Goal: Information Seeking & Learning: Learn about a topic

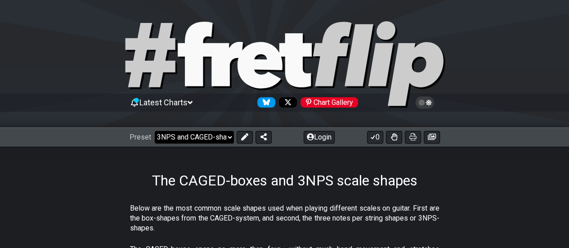
click at [223, 137] on select "Welcome to #fretflip! Initial Preset Custom Preset Minor Pentatonic Major Penta…" at bounding box center [194, 137] width 79 height 13
click at [223, 138] on select "Welcome to #fretflip! Initial Preset Custom Preset Minor Pentatonic Major Penta…" at bounding box center [194, 137] width 79 height 13
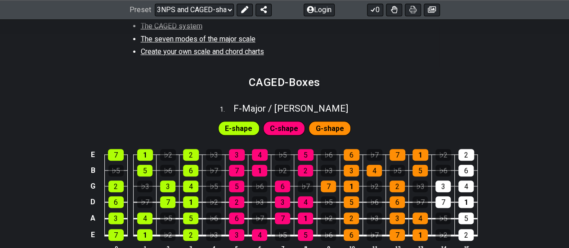
scroll to position [360, 0]
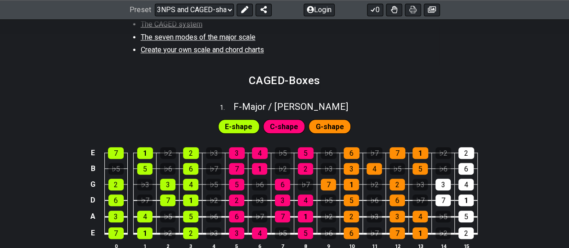
click at [244, 126] on span "E-shape" at bounding box center [238, 126] width 27 height 13
click at [278, 129] on span "C-shape" at bounding box center [284, 126] width 28 height 13
click at [321, 127] on span "G-shape" at bounding box center [330, 126] width 28 height 13
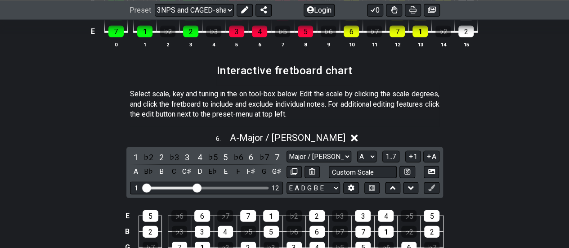
scroll to position [1304, 0]
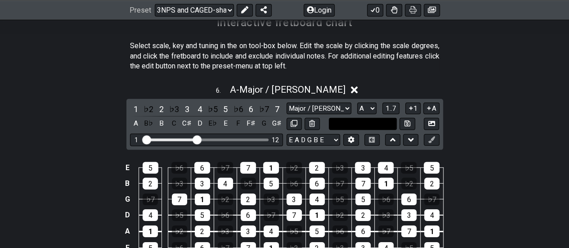
click at [351, 125] on input "text" at bounding box center [363, 124] width 68 height 12
type input "Custom Scale"
click at [333, 107] on select "Major / Ionian New Scale Minor Pentatonic Major Pentatonic Minor Blues Major Bl…" at bounding box center [319, 109] width 65 height 12
click at [287, 103] on select "Major / Ionian New Scale Minor Pentatonic Major Pentatonic Minor Blues Major Bl…" at bounding box center [319, 109] width 65 height 12
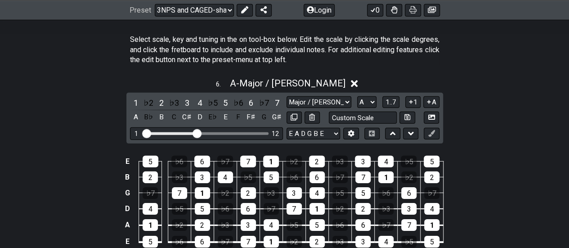
scroll to position [1349, 0]
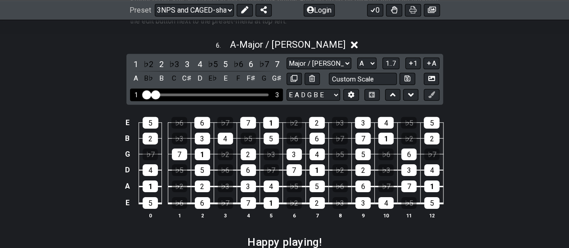
drag, startPoint x: 196, startPoint y: 89, endPoint x: 157, endPoint y: 95, distance: 38.8
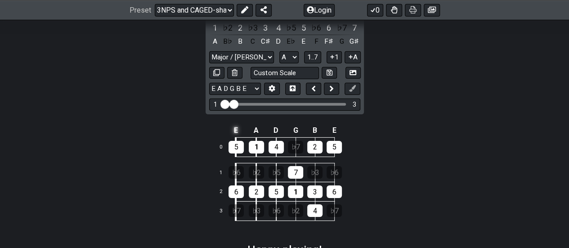
scroll to position [1394, 0]
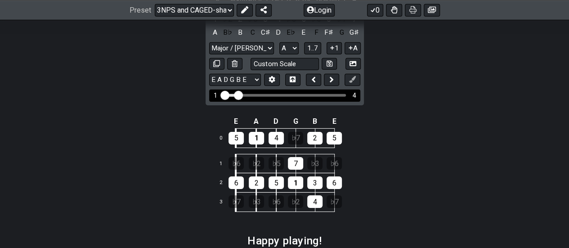
drag, startPoint x: 234, startPoint y: 91, endPoint x: 238, endPoint y: 94, distance: 5.5
click at [238, 94] on input "Visible fret range" at bounding box center [285, 94] width 128 height 0
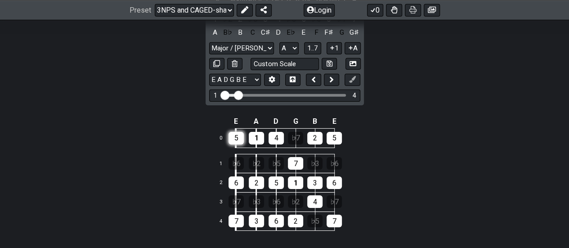
click at [238, 134] on div "5" at bounding box center [235, 138] width 15 height 13
click at [235, 137] on div "5" at bounding box center [235, 138] width 15 height 13
click at [238, 134] on div "5" at bounding box center [235, 138] width 15 height 13
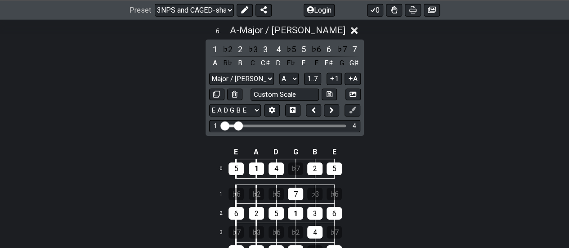
scroll to position [1349, 0]
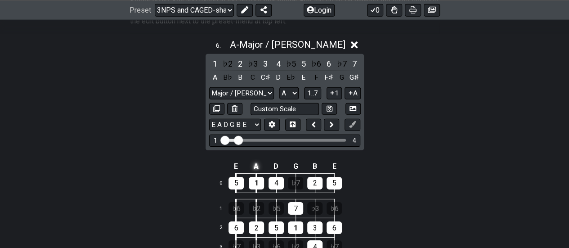
click at [255, 161] on td "A" at bounding box center [256, 166] width 20 height 15
click at [255, 161] on td "x" at bounding box center [256, 166] width 20 height 15
click at [260, 162] on td "o" at bounding box center [256, 166] width 20 height 15
click at [256, 162] on td at bounding box center [256, 166] width 20 height 15
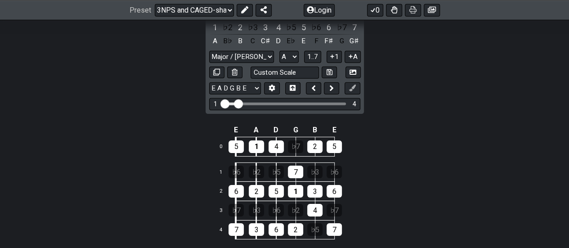
scroll to position [1394, 0]
